Goal: Task Accomplishment & Management: Manage account settings

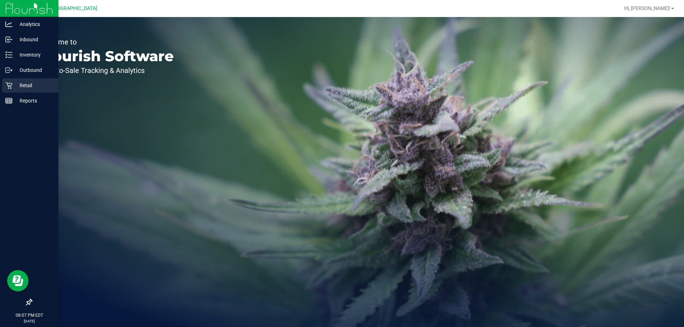
click at [25, 81] on p "Retail" at bounding box center [33, 85] width 43 height 9
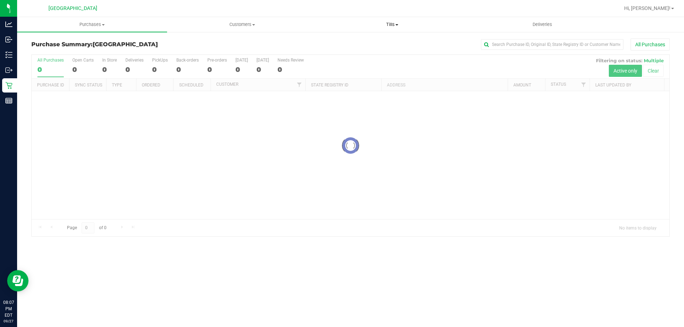
click at [402, 21] on span "Tills" at bounding box center [392, 24] width 149 height 6
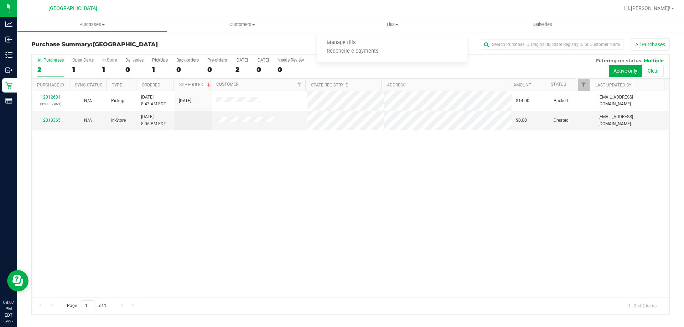
click at [297, 168] on div "12012631 (328307963) N/A Pickup [DATE] 8:43 AM EDT 9/27/2025 $14.00 Packed [EMA…" at bounding box center [351, 194] width 638 height 206
click at [371, 30] on uib-tab-heading "Tills Manage tills Reconcile e-payments" at bounding box center [392, 24] width 150 height 15
click at [358, 43] on span "Manage tills" at bounding box center [341, 43] width 48 height 6
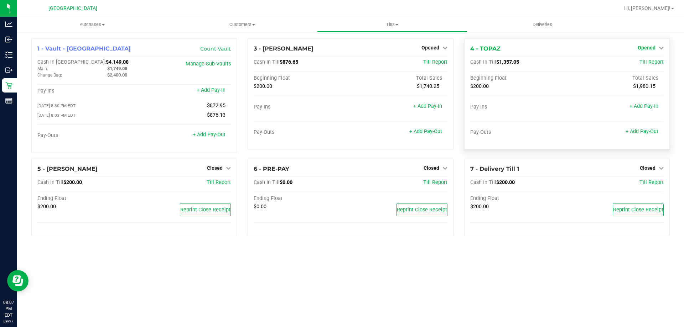
click at [653, 51] on span "Opened" at bounding box center [647, 48] width 18 height 6
click at [646, 60] on link "Close Till" at bounding box center [647, 63] width 19 height 6
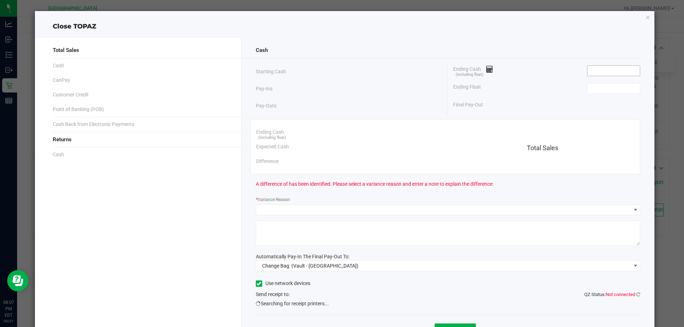
click at [589, 72] on input at bounding box center [614, 71] width 52 height 10
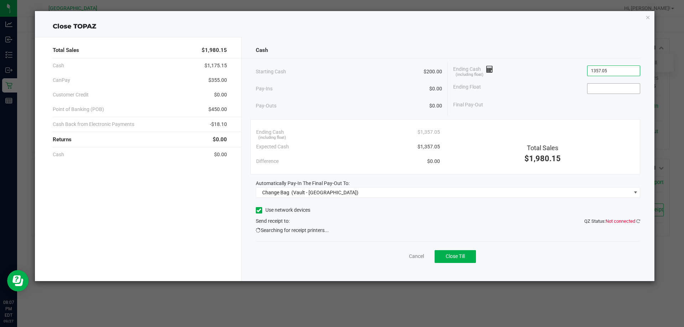
type input "$1,357.05"
click at [607, 92] on input at bounding box center [614, 89] width 52 height 10
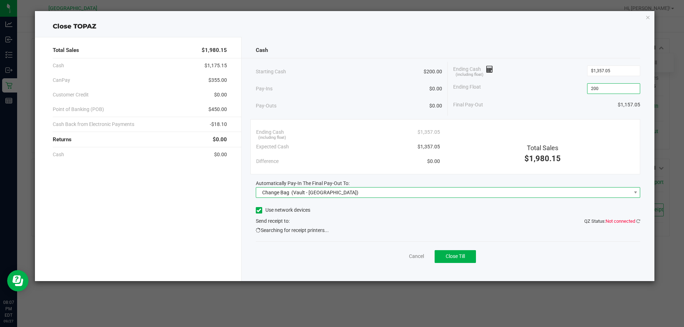
type input "$200.00"
click at [336, 195] on span "(Vault - [GEOGRAPHIC_DATA])" at bounding box center [324, 193] width 67 height 6
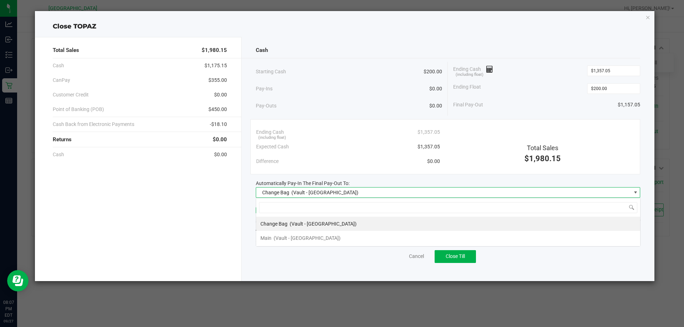
scroll to position [11, 385]
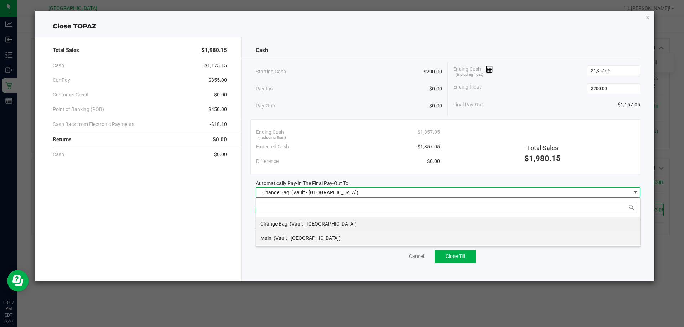
click at [318, 241] on span "(Vault - [GEOGRAPHIC_DATA])" at bounding box center [307, 239] width 67 height 6
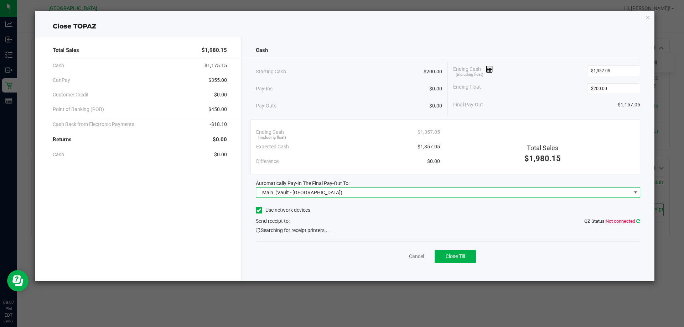
click at [637, 221] on icon at bounding box center [638, 221] width 4 height 5
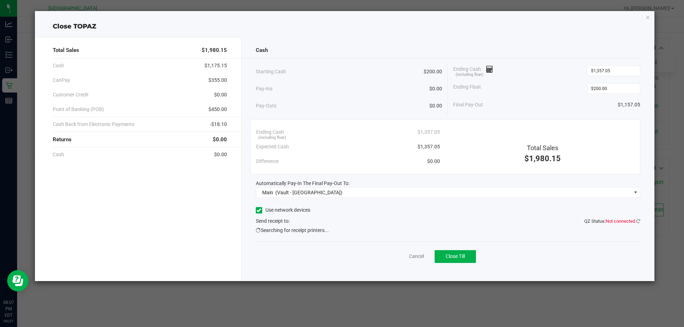
click at [642, 222] on div "Cash Starting Cash $200.00 Pay-Ins $0.00 Pay-Outs $0.00 Ending Cash (including …" at bounding box center [448, 159] width 413 height 244
click at [639, 222] on icon at bounding box center [638, 221] width 4 height 5
click at [596, 155] on div "$1,980.15" at bounding box center [543, 159] width 184 height 12
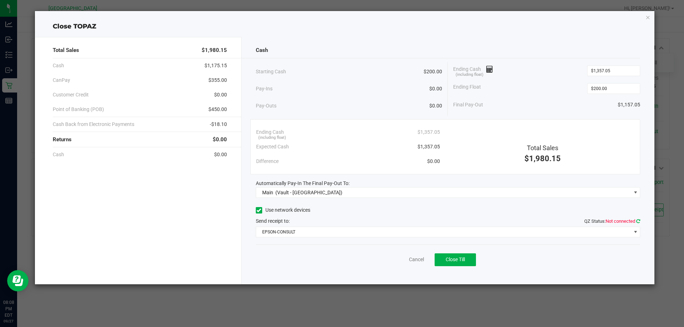
click at [637, 221] on icon at bounding box center [638, 221] width 5 height 5
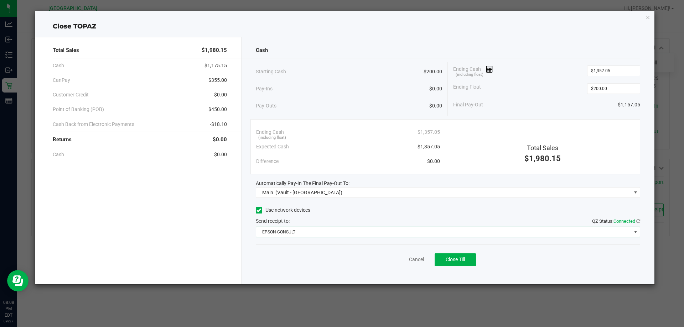
click at [358, 233] on span "EPSON-CONSULT" at bounding box center [443, 232] width 375 height 10
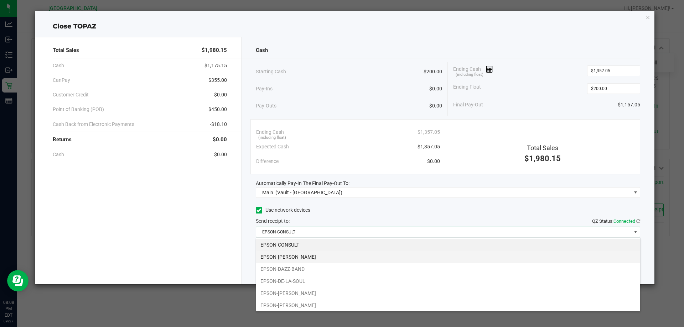
click at [299, 261] on li "EPSON-[PERSON_NAME]" at bounding box center [448, 257] width 384 height 12
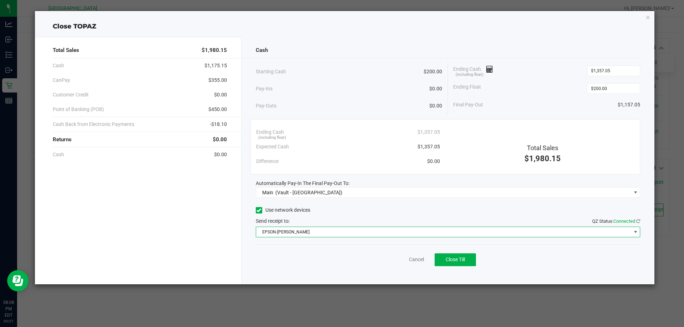
click at [383, 98] on div "Pay-Outs $0.00" at bounding box center [349, 106] width 187 height 20
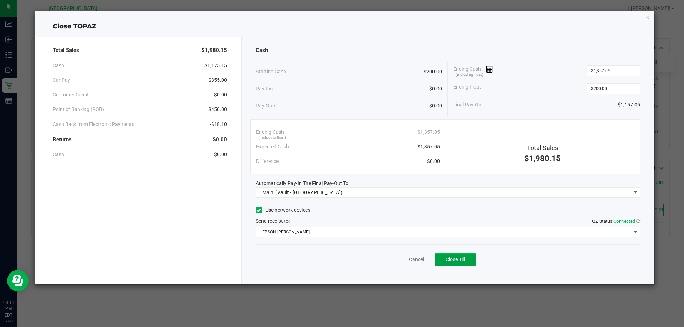
click at [456, 258] on span "Close Till" at bounding box center [455, 260] width 19 height 6
click at [395, 259] on link "Dismiss" at bounding box center [400, 259] width 17 height 7
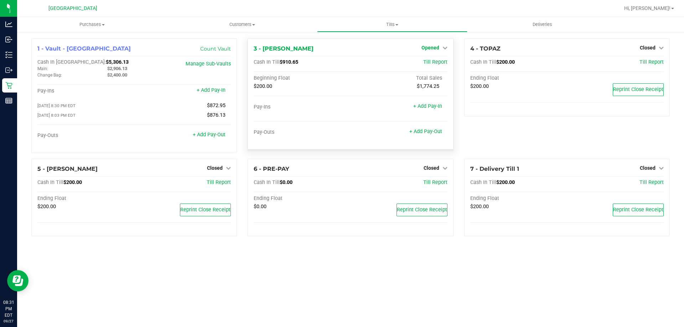
click at [433, 48] on span "Opened" at bounding box center [431, 48] width 18 height 6
click at [423, 61] on link "Close Till" at bounding box center [431, 63] width 19 height 6
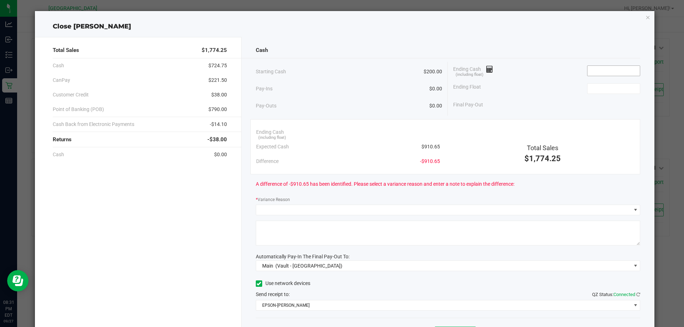
click at [604, 71] on input at bounding box center [614, 71] width 52 height 10
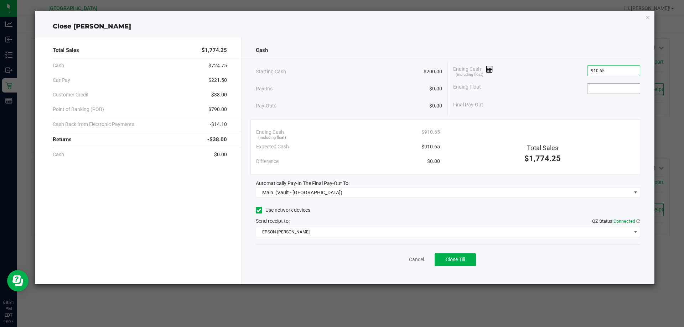
type input "$910.65"
click at [597, 85] on input at bounding box center [614, 89] width 52 height 10
type input "$200.00"
click at [560, 83] on div "Ending Float $200.00" at bounding box center [546, 89] width 187 height 18
drag, startPoint x: 458, startPoint y: 257, endPoint x: 471, endPoint y: 193, distance: 64.9
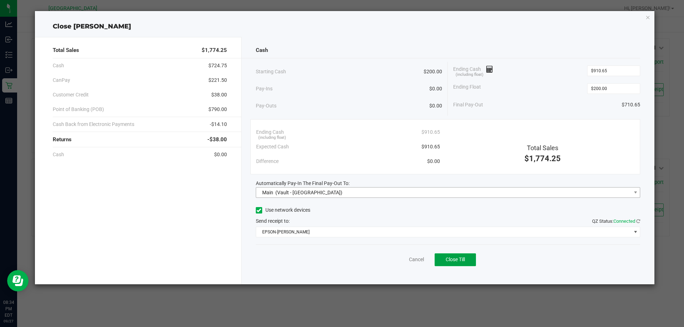
click at [457, 257] on button "Close Till" at bounding box center [455, 260] width 41 height 13
click at [395, 263] on link "Dismiss" at bounding box center [400, 259] width 17 height 7
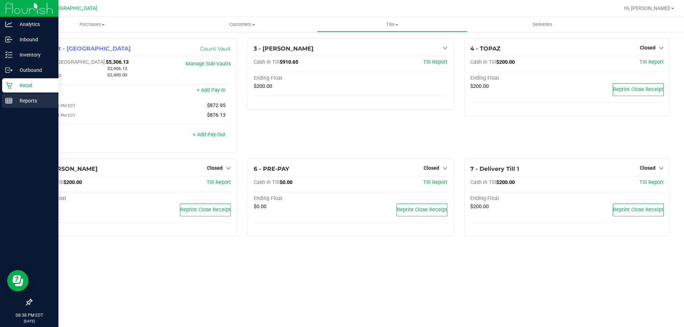
click at [17, 105] on div "Reports" at bounding box center [30, 101] width 56 height 14
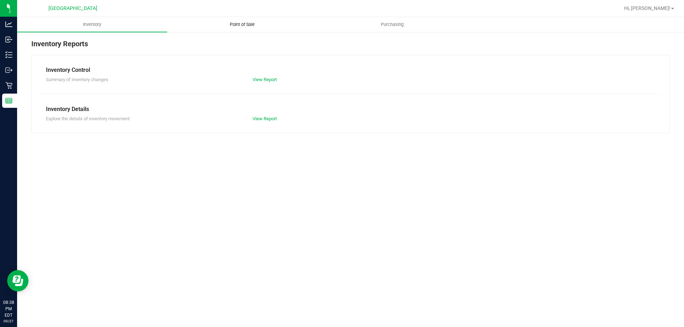
click at [223, 20] on uib-tab-heading "Point of Sale" at bounding box center [241, 24] width 149 height 14
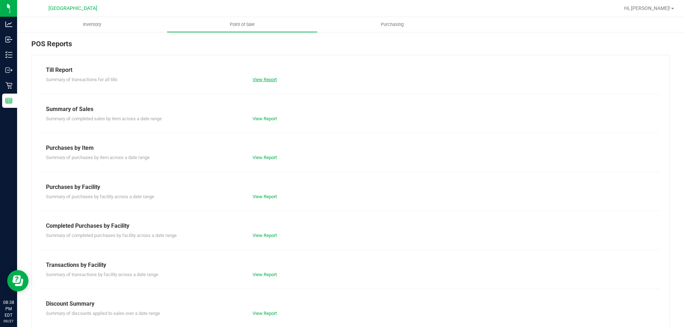
click at [258, 77] on link "View Report" at bounding box center [265, 79] width 24 height 5
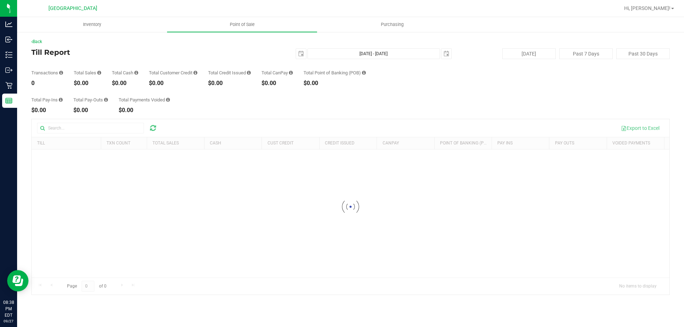
click at [315, 36] on div "Back Till Report [DATE] [DATE] - [DATE] [DATE] [DATE] Past 7 Days Past 30 Days …" at bounding box center [350, 166] width 667 height 271
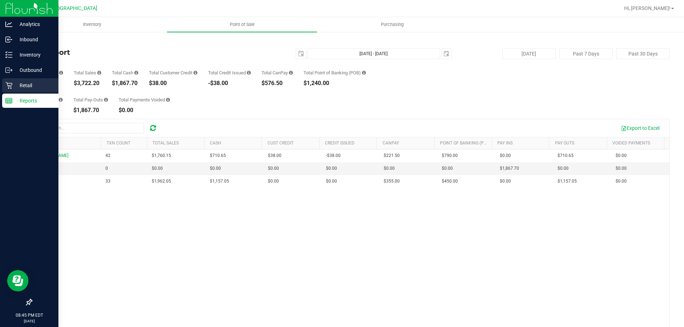
click at [4, 84] on div "Retail" at bounding box center [30, 85] width 56 height 14
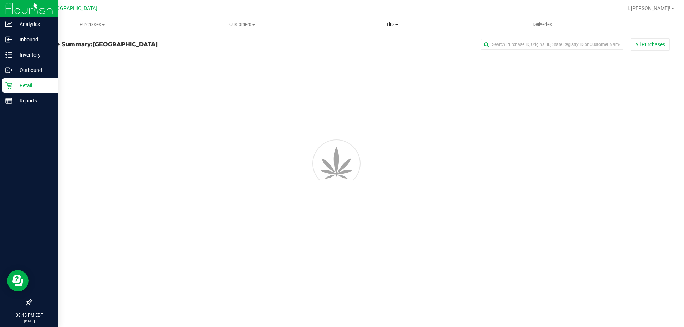
click at [354, 24] on span "Tills" at bounding box center [392, 24] width 149 height 6
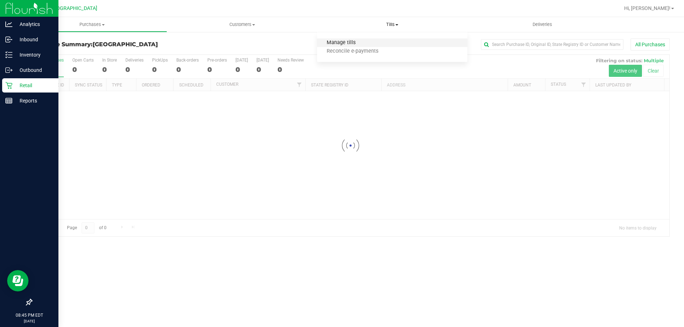
click at [360, 42] on span "Manage tills" at bounding box center [341, 43] width 48 height 6
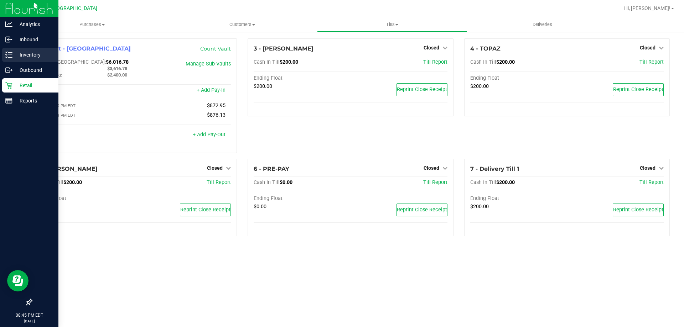
click at [27, 58] on p "Inventory" at bounding box center [33, 55] width 43 height 9
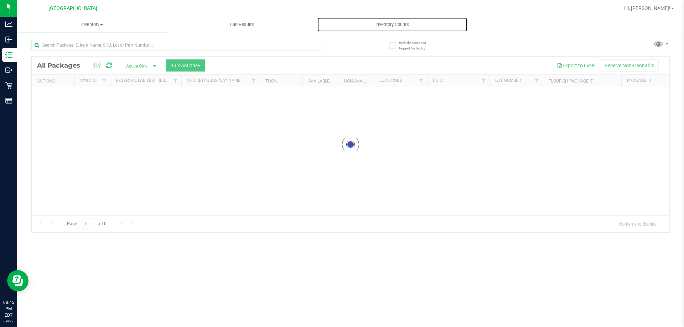
click at [403, 22] on span "Inventory Counts" at bounding box center [392, 24] width 53 height 6
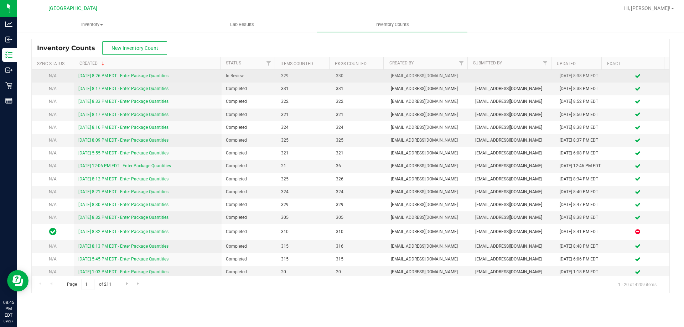
click at [95, 77] on link "[DATE] 8:26 PM EDT - Enter Package Quantities" at bounding box center [123, 75] width 90 height 5
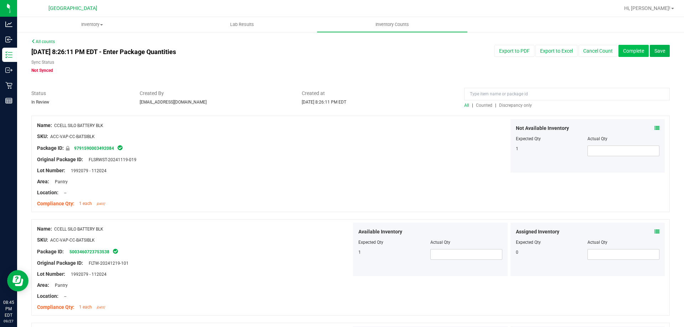
click at [642, 53] on button "Complete" at bounding box center [634, 51] width 30 height 12
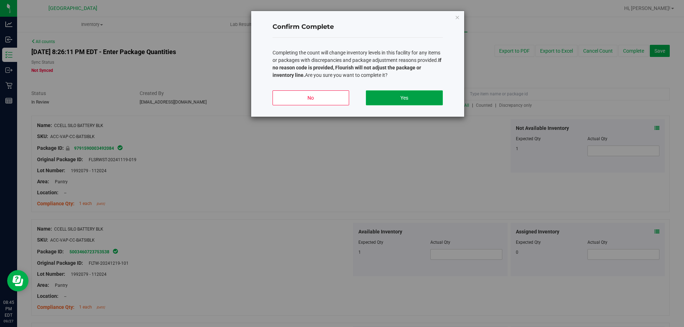
click at [380, 95] on button "Yes" at bounding box center [404, 98] width 77 height 15
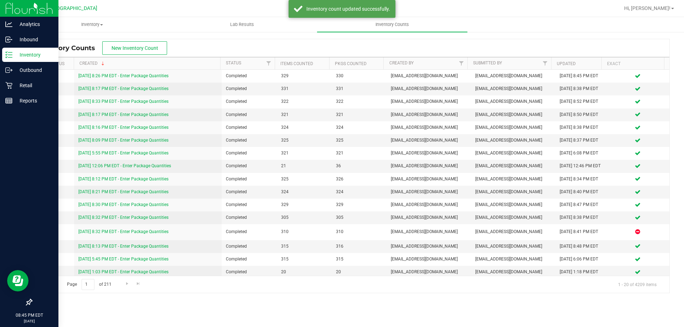
click at [11, 55] on line at bounding box center [10, 55] width 4 height 0
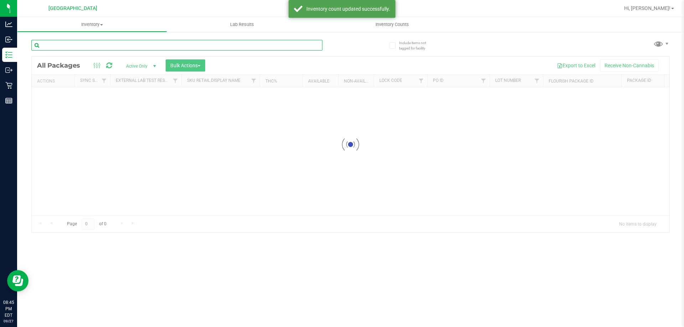
click at [126, 47] on input "text" at bounding box center [176, 45] width 291 height 11
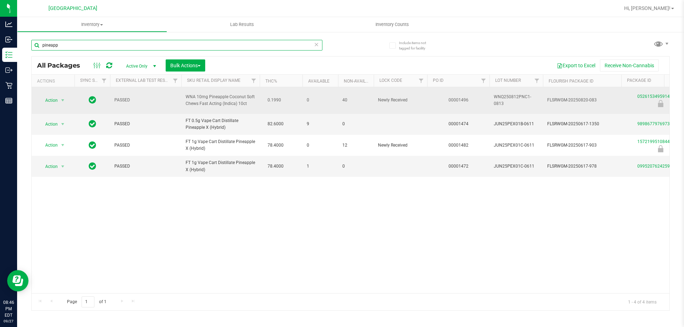
type input "pineapp"
click at [58, 93] on td "Action Action Edit attributes Global inventory Locate package Package audit log…" at bounding box center [53, 100] width 43 height 27
click at [57, 96] on span "Action" at bounding box center [48, 101] width 19 height 10
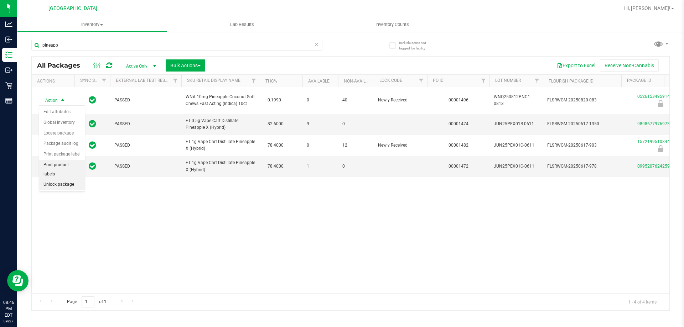
click at [56, 180] on li "Unlock package" at bounding box center [62, 185] width 46 height 11
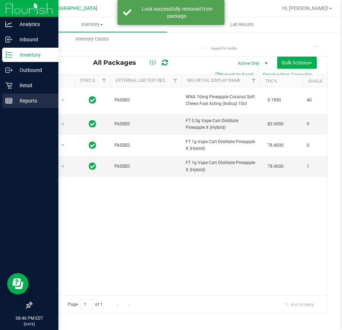
click at [6, 98] on rect at bounding box center [9, 100] width 6 height 5
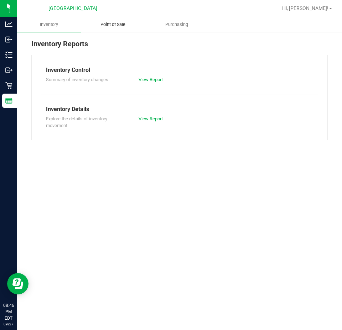
click at [133, 27] on span "Point of Sale" at bounding box center [113, 24] width 44 height 6
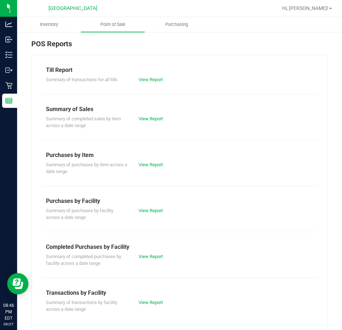
click at [161, 264] on div "Summary of completed purchases by facility across a date range View Report" at bounding box center [180, 260] width 278 height 16
click at [152, 254] on link "View Report" at bounding box center [151, 256] width 24 height 5
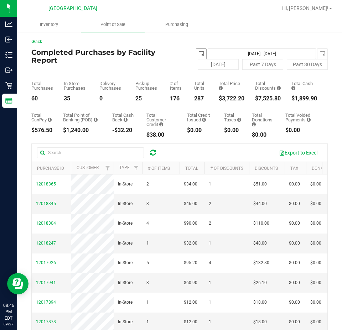
click at [198, 52] on span "select" at bounding box center [201, 54] width 6 height 6
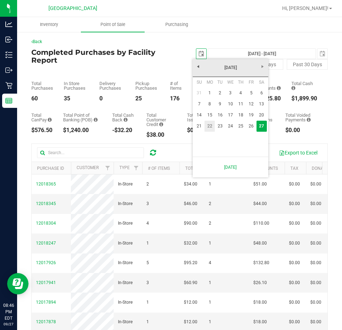
click at [212, 130] on link "22" at bounding box center [210, 126] width 10 height 11
type input "[DATE]"
type input "[DATE] - [DATE]"
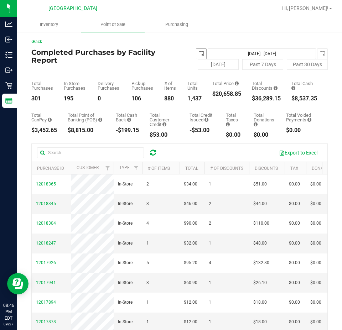
click at [199, 50] on span "select" at bounding box center [201, 54] width 10 height 10
click at [202, 57] on span "select" at bounding box center [201, 54] width 10 height 10
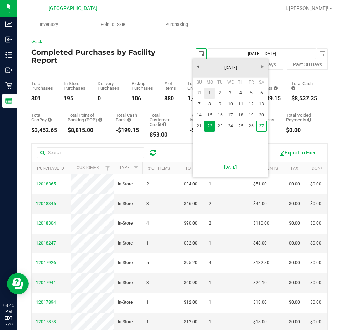
click at [208, 93] on link "1" at bounding box center [210, 93] width 10 height 11
type input "[DATE]"
type input "[DATE] - [DATE]"
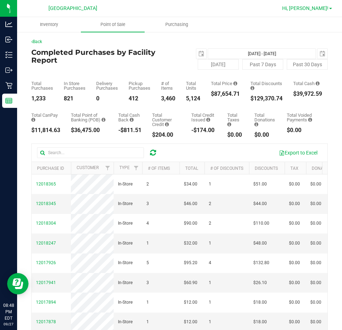
click at [311, 8] on span "Hi, [PERSON_NAME]!" at bounding box center [305, 8] width 46 height 6
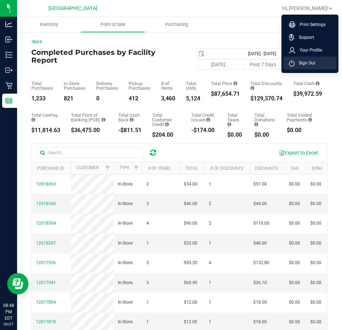
click at [318, 68] on li "Sign Out" at bounding box center [309, 63] width 53 height 13
